Goal: Task Accomplishment & Management: Use online tool/utility

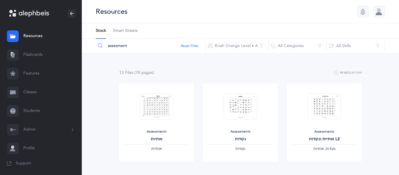
scroll to position [31, 0]
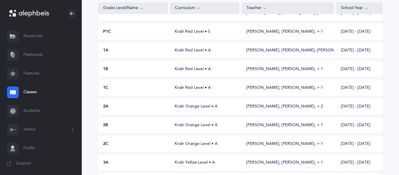
scroll to position [93, 0]
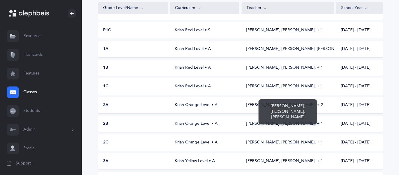
click at [281, 123] on div "[PERSON_NAME], [PERSON_NAME]‪, + 1‬" at bounding box center [284, 124] width 77 height 6
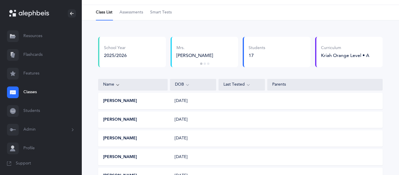
scroll to position [18, 0]
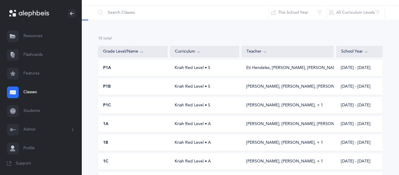
scroll to position [93, 0]
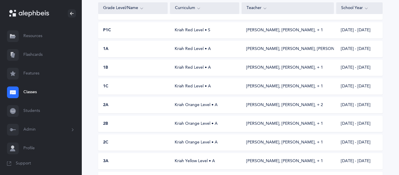
click at [188, 107] on div "Kriah Orange Level • A" at bounding box center [204, 105] width 69 height 6
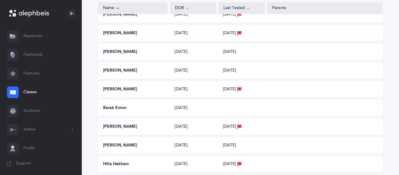
scroll to position [333, 0]
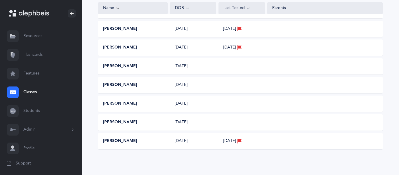
click at [124, 121] on div "Itay Sitbon" at bounding box center [132, 122] width 69 height 6
click at [179, 122] on div "[DATE]" at bounding box center [193, 122] width 46 height 6
click at [128, 13] on div "Name" at bounding box center [132, 8] width 69 height 12
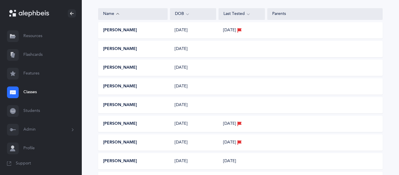
scroll to position [45, 0]
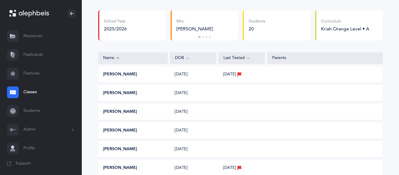
click at [115, 92] on button "[PERSON_NAME]" at bounding box center [120, 93] width 34 height 6
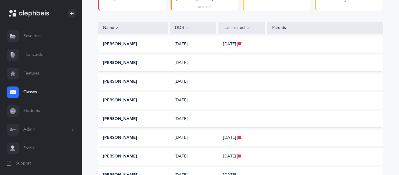
scroll to position [73, 0]
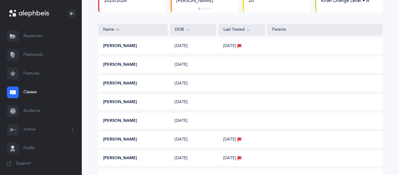
click at [119, 66] on button "[PERSON_NAME]" at bounding box center [120, 65] width 34 height 6
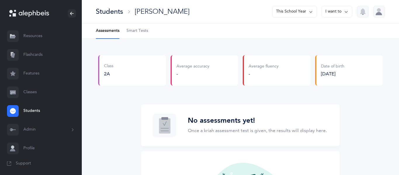
click at [134, 31] on span "Smart Tests" at bounding box center [137, 31] width 22 height 6
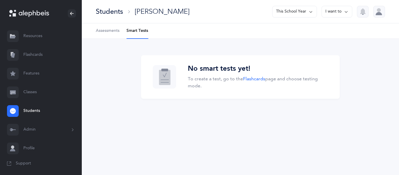
click at [109, 30] on span "Assessments" at bounding box center [108, 31] width 24 height 6
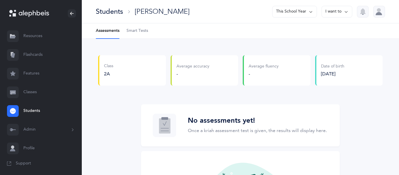
click at [196, 73] on div "-" at bounding box center [192, 74] width 33 height 6
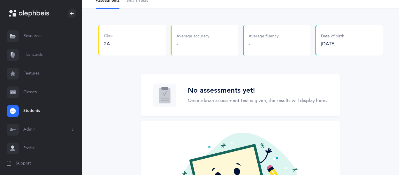
scroll to position [17, 0]
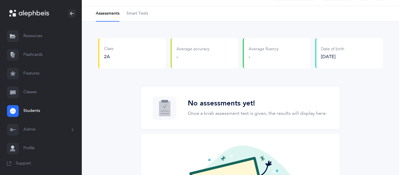
click at [134, 15] on span "Smart Tests" at bounding box center [137, 14] width 22 height 6
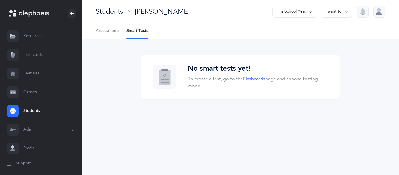
click at [122, 14] on div "Students" at bounding box center [109, 12] width 27 height 10
click at [23, 92] on link "Classes" at bounding box center [41, 92] width 82 height 19
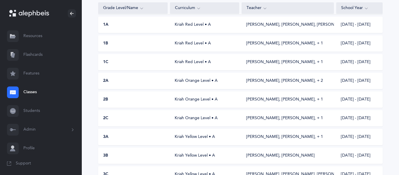
scroll to position [129, 0]
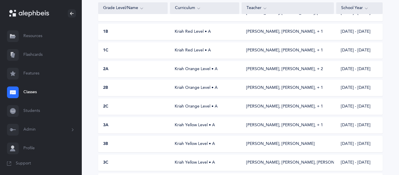
click at [186, 94] on div "2B Kriah Orange Level • A [PERSON_NAME], [PERSON_NAME]‪, + 1‬ [DATE] - [DATE]" at bounding box center [240, 88] width 284 height 16
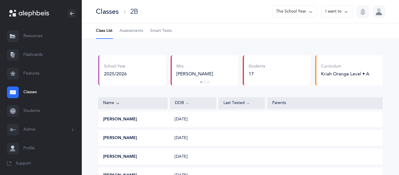
scroll to position [129, 0]
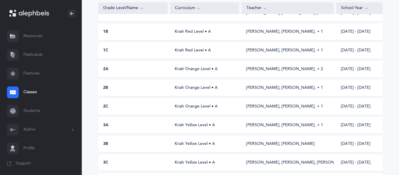
click at [141, 77] on div "2A Kriah Orange Level • A Andi Schochet, Rachel Khorramian‪, + 2‬ 2025 - 2026" at bounding box center [240, 69] width 284 height 16
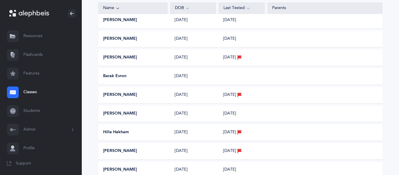
scroll to position [173, 0]
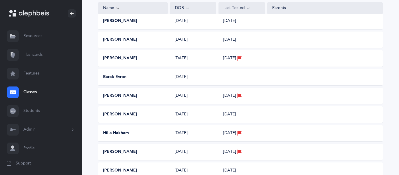
click at [181, 77] on div "04/11/2018" at bounding box center [193, 77] width 46 height 6
click at [217, 71] on div "Barak Evron 04/11/2018" at bounding box center [240, 77] width 284 height 16
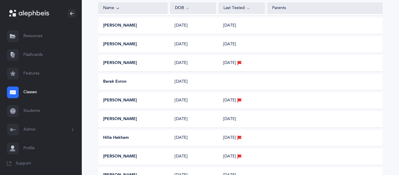
scroll to position [0, 0]
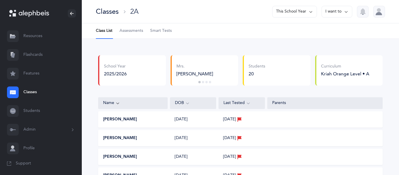
click at [188, 101] on icon at bounding box center [187, 103] width 5 height 6
click at [249, 101] on icon at bounding box center [248, 103] width 5 height 6
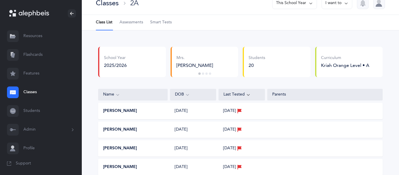
scroll to position [9, 0]
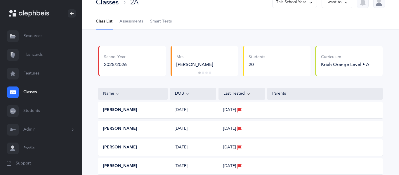
click at [130, 24] on span "Assessments" at bounding box center [131, 22] width 24 height 6
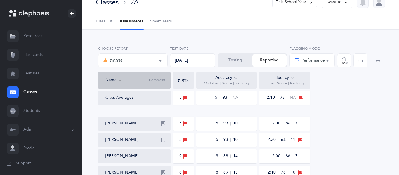
click at [236, 59] on button "Testing" at bounding box center [235, 60] width 34 height 13
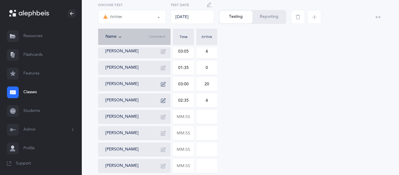
scroll to position [278, 0]
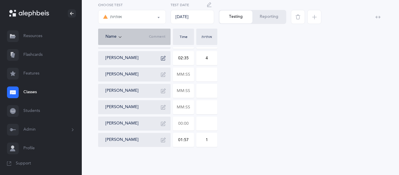
click at [179, 126] on input "text" at bounding box center [183, 123] width 20 height 13
type input "01:45"
type input "0"
click at [205, 128] on input "0" at bounding box center [206, 123] width 20 height 13
click at [210, 124] on input "0" at bounding box center [206, 123] width 20 height 13
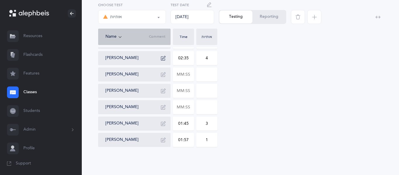
type input "3"
click at [165, 124] on icon "button" at bounding box center [163, 123] width 5 height 5
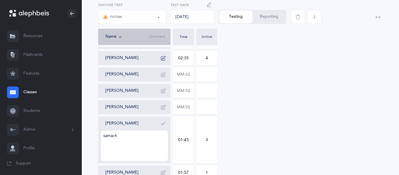
type textarea "samach"
click at [162, 123] on icon "button" at bounding box center [163, 123] width 5 height 5
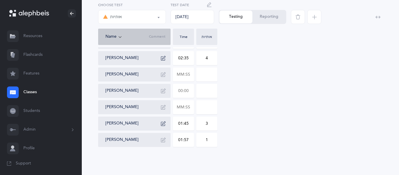
click at [182, 92] on input "text" at bounding box center [183, 90] width 20 height 13
type input "00:01"
type input "01:14"
click at [200, 93] on input "0" at bounding box center [206, 90] width 20 height 13
click at [210, 91] on input "40" at bounding box center [206, 90] width 20 height 13
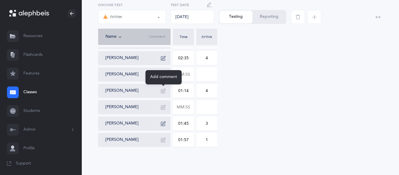
type input "4"
click at [164, 89] on icon "button" at bounding box center [163, 90] width 5 height 5
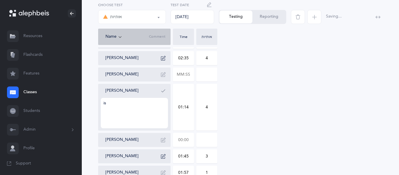
type textarea "i"
type textarea "sin/saf vet/vav"
click at [163, 86] on button "button" at bounding box center [162, 90] width 9 height 9
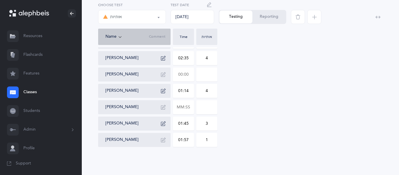
click at [187, 77] on input "text" at bounding box center [183, 74] width 20 height 13
type input "01:30"
type input "0"
click at [210, 75] on input "0" at bounding box center [206, 74] width 20 height 13
type input "0"
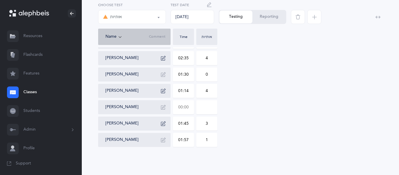
click at [182, 109] on input "text" at bounding box center [183, 106] width 20 height 13
type input "01:15"
click at [207, 110] on input "0" at bounding box center [206, 106] width 20 height 13
click at [206, 107] on input "02" at bounding box center [206, 106] width 20 height 13
type input "2"
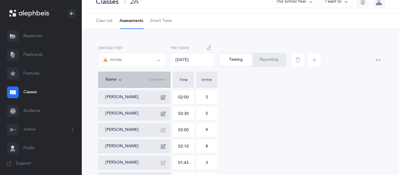
scroll to position [0, 0]
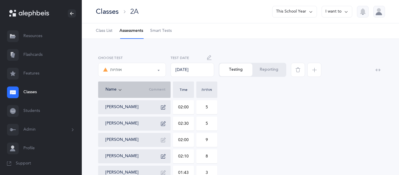
click at [119, 11] on div "Classes 2A" at bounding box center [117, 12] width 43 height 10
click at [268, 69] on button "Reporting" at bounding box center [268, 69] width 33 height 13
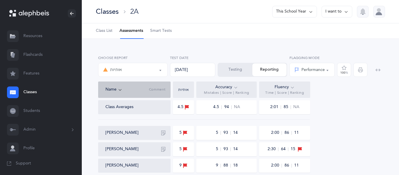
click at [332, 15] on button "I want to" at bounding box center [336, 12] width 31 height 12
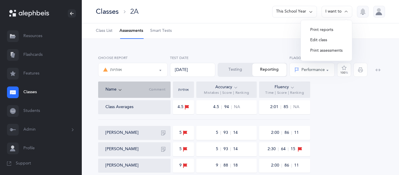
click at [326, 27] on button "Print reports" at bounding box center [326, 30] width 42 height 11
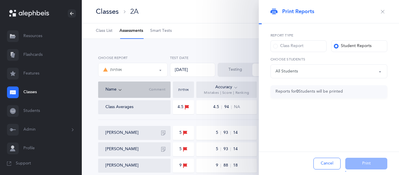
click at [297, 50] on label "Class Report" at bounding box center [298, 46] width 56 height 12
click at [0, 0] on input "Class Report" at bounding box center [0, 0] width 0 height 0
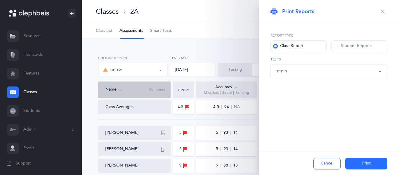
click at [364, 166] on button "Print" at bounding box center [366, 164] width 42 height 12
